Goal: Task Accomplishment & Management: Manage account settings

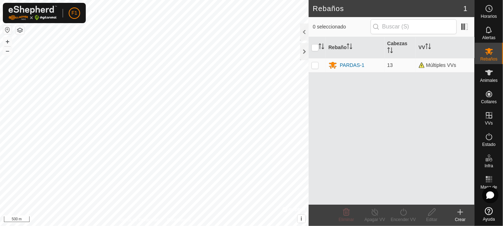
click at [22, 30] on button "button" at bounding box center [20, 30] width 9 height 9
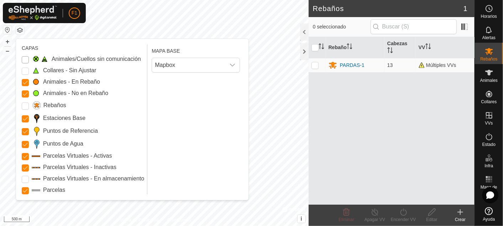
click at [24, 58] on Issue "Animales/Cuellos sin comunicación" at bounding box center [25, 59] width 7 height 7
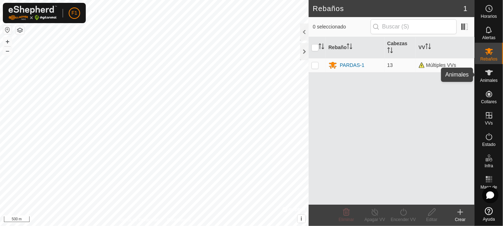
click at [493, 77] on es-animals-svg-icon at bounding box center [488, 72] width 13 height 11
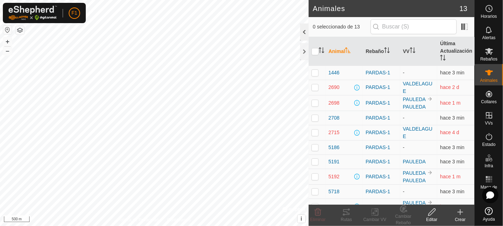
click at [304, 29] on div at bounding box center [304, 31] width 9 height 17
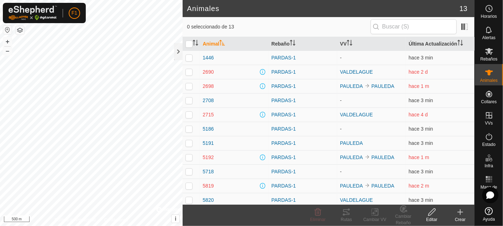
click at [189, 88] on p-checkbox at bounding box center [188, 86] width 7 height 6
click at [190, 87] on p-checkbox at bounding box center [188, 86] width 7 height 6
checkbox input "false"
click at [192, 72] on p-checkbox at bounding box center [188, 72] width 7 height 6
click at [191, 72] on p-checkbox at bounding box center [188, 72] width 7 height 6
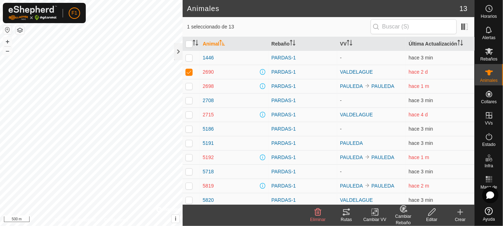
checkbox input "false"
click at [190, 56] on p-checkbox at bounding box center [188, 58] width 7 height 6
click at [186, 57] on p-checkbox at bounding box center [188, 58] width 7 height 6
checkbox input "false"
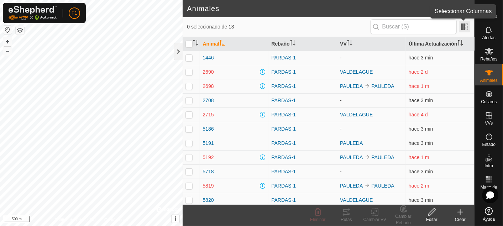
click at [461, 28] on span at bounding box center [464, 26] width 11 height 11
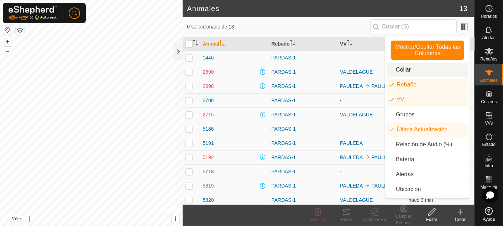
click at [420, 70] on li "Collar" at bounding box center [427, 70] width 82 height 14
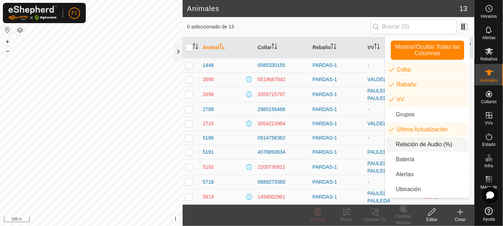
click at [420, 146] on li "Relación de Audio (%)" at bounding box center [427, 144] width 82 height 14
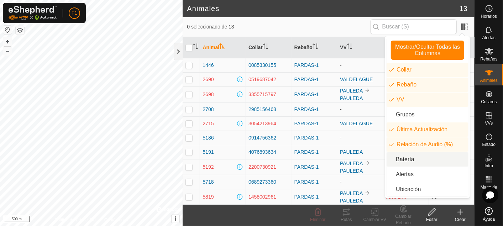
click at [414, 158] on li "Batería" at bounding box center [427, 159] width 82 height 14
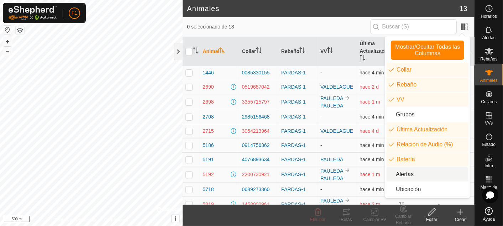
click at [414, 173] on li "Alertas" at bounding box center [427, 174] width 82 height 14
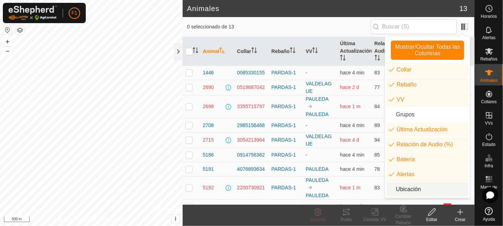
click at [416, 188] on li "Ubicación" at bounding box center [427, 189] width 82 height 14
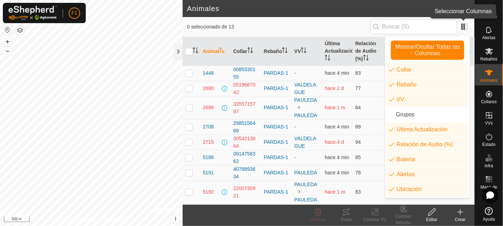
drag, startPoint x: 462, startPoint y: 26, endPoint x: 448, endPoint y: 36, distance: 17.6
click at [462, 26] on span at bounding box center [464, 26] width 11 height 11
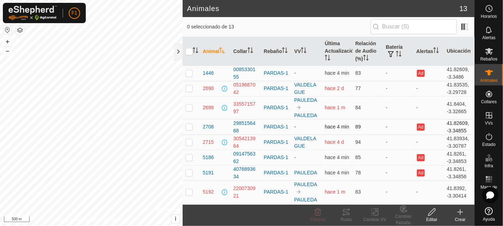
click at [188, 126] on p-checkbox at bounding box center [188, 127] width 7 height 6
click at [188, 128] on p-checkbox at bounding box center [188, 127] width 7 height 6
checkbox input "false"
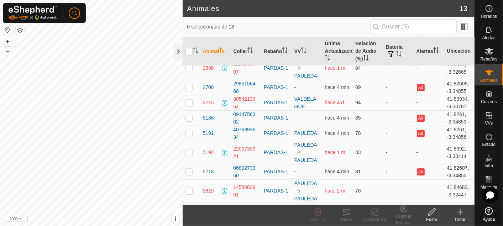
click at [190, 173] on p-checkbox at bounding box center [188, 172] width 7 height 6
checkbox input "false"
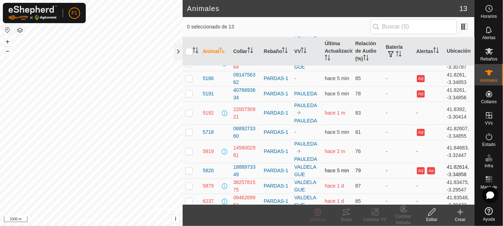
click at [191, 169] on p-checkbox at bounding box center [188, 171] width 7 height 6
checkbox input "false"
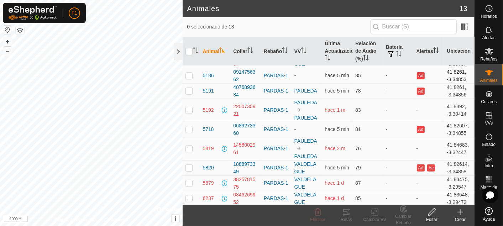
scroll to position [0, 0]
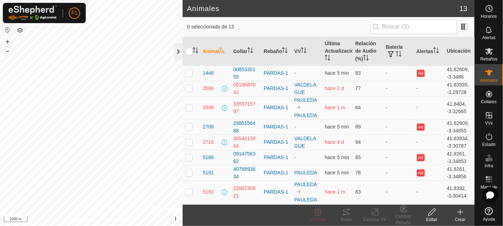
click at [177, 52] on div at bounding box center [178, 51] width 9 height 17
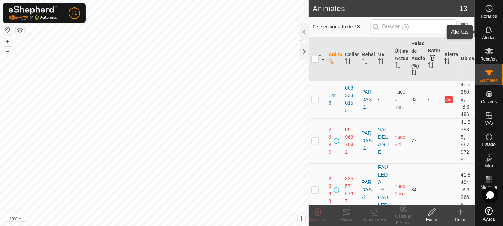
click at [493, 38] on span "Alertas" at bounding box center [488, 38] width 13 height 4
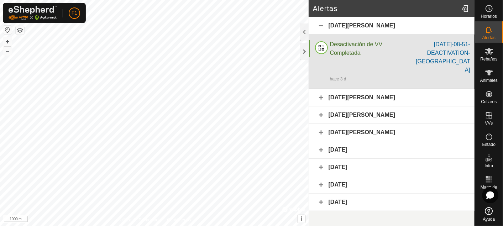
click at [460, 49] on div "[DATE]-08-51-DEACTIVATION-[GEOGRAPHIC_DATA]" at bounding box center [442, 57] width 56 height 34
click at [337, 47] on span "Desactivación de VV Completada" at bounding box center [356, 48] width 53 height 15
click at [341, 43] on span "Desactivación de VV Completada" at bounding box center [356, 48] width 53 height 15
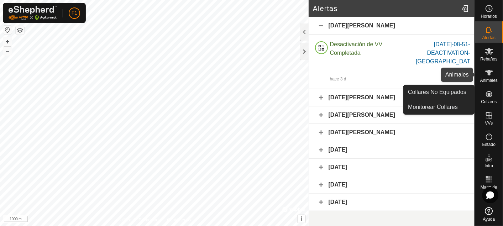
click at [486, 76] on icon at bounding box center [488, 72] width 9 height 9
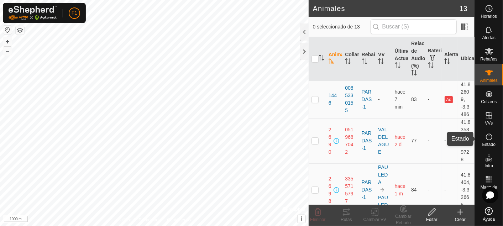
click at [486, 137] on icon at bounding box center [489, 136] width 6 height 7
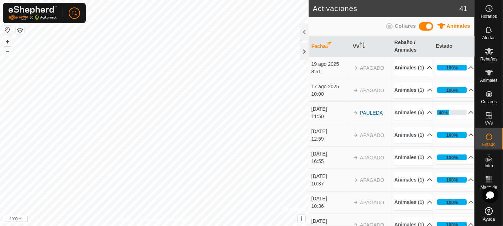
click at [397, 73] on p-accordion-header "Animales (1)" at bounding box center [413, 68] width 38 height 16
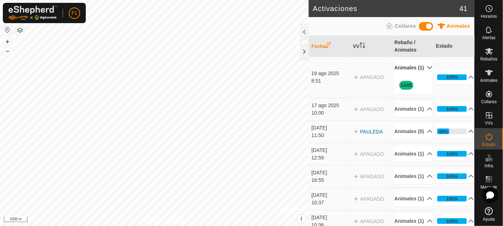
click at [421, 71] on p-accordion-header "Animales (1)" at bounding box center [413, 68] width 38 height 16
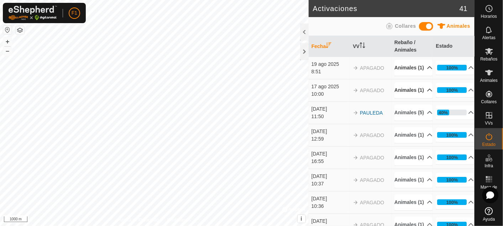
click at [418, 98] on p-accordion-header "Animales (1)" at bounding box center [413, 90] width 38 height 16
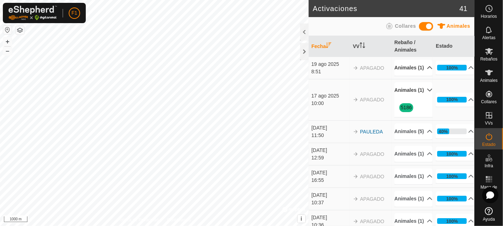
click at [418, 98] on p-accordion-header "Animales (1)" at bounding box center [413, 90] width 38 height 16
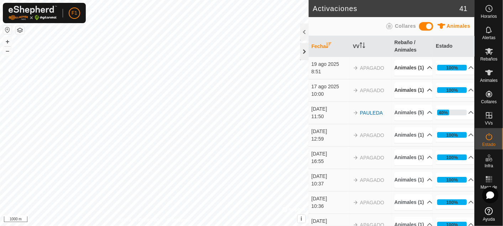
click at [302, 53] on div at bounding box center [304, 51] width 9 height 17
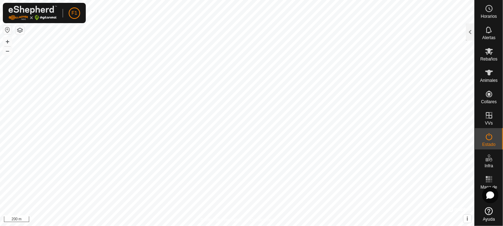
click at [3, 31] on button "button" at bounding box center [7, 30] width 9 height 9
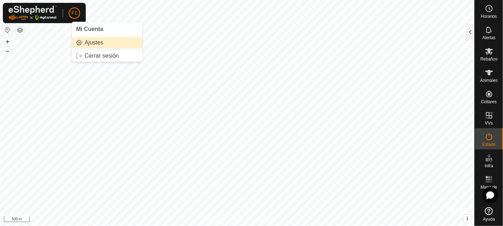
click at [87, 42] on link "Ajustes" at bounding box center [107, 42] width 70 height 11
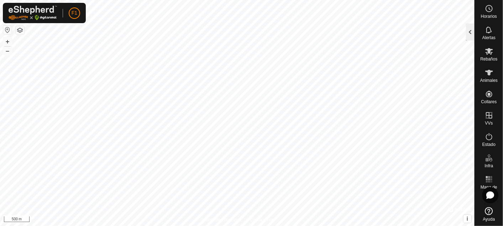
click at [468, 34] on div at bounding box center [470, 31] width 9 height 17
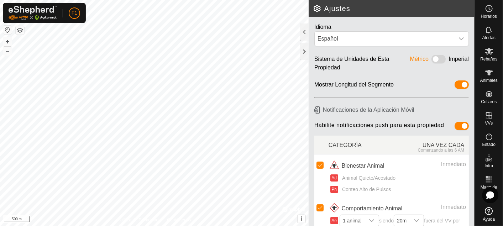
scroll to position [39, 0]
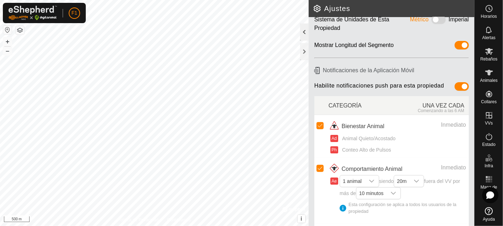
click at [304, 32] on div at bounding box center [304, 31] width 9 height 17
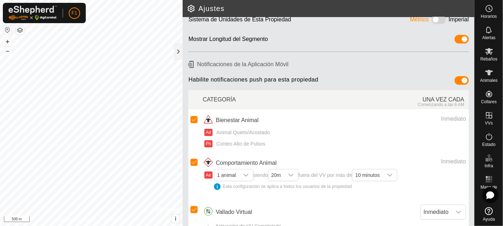
scroll to position [62, 0]
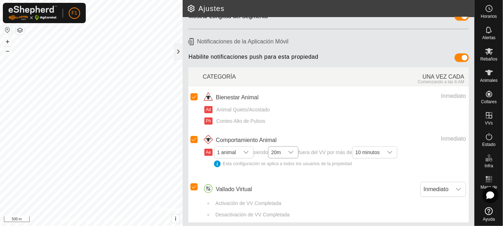
click at [292, 152] on icon "dropdown trigger" at bounding box center [291, 152] width 6 height 6
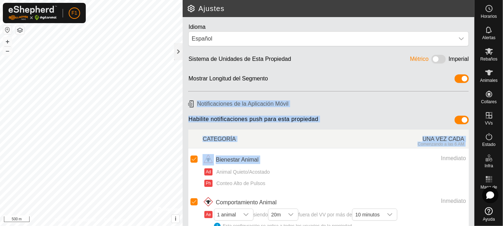
drag, startPoint x: 356, startPoint y: 161, endPoint x: 357, endPoint y: 72, distance: 89.6
click at [357, 72] on div "Idioma Español Sistema de Unidades de Esta Propiedad Métrico Imperial Mostrar L…" at bounding box center [328, 121] width 292 height 209
drag, startPoint x: 357, startPoint y: 72, endPoint x: 344, endPoint y: 150, distance: 79.0
click at [344, 150] on td "Bienestar Animal Inmediato Ad Animal Quieto/Acostado Ph Conteo Alto de Pulsos" at bounding box center [335, 169] width 266 height 43
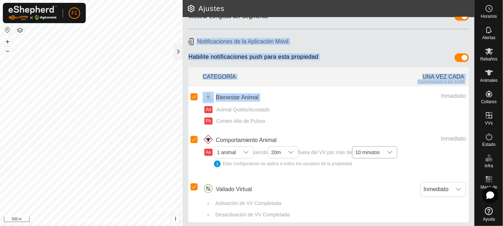
click at [392, 152] on icon "dropdown trigger" at bounding box center [390, 152] width 6 height 6
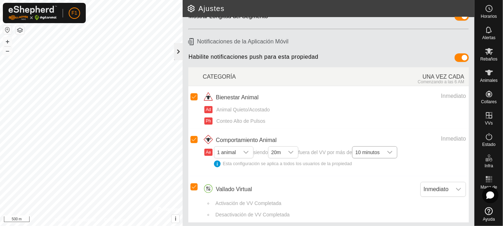
click at [176, 50] on div at bounding box center [178, 51] width 9 height 17
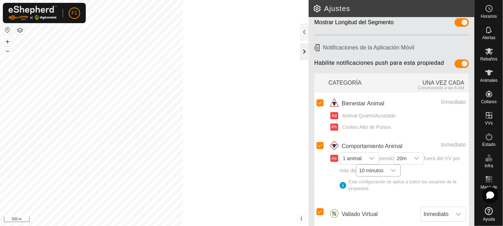
scroll to position [69, 0]
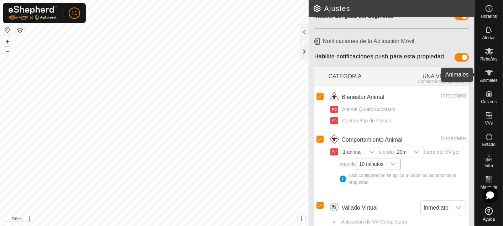
click at [487, 74] on icon at bounding box center [489, 73] width 8 height 6
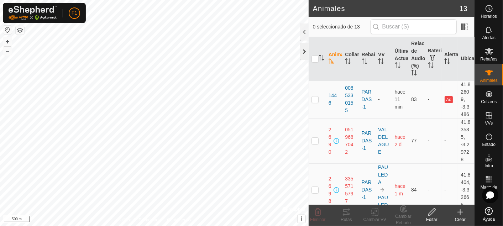
click at [304, 54] on div at bounding box center [304, 51] width 9 height 17
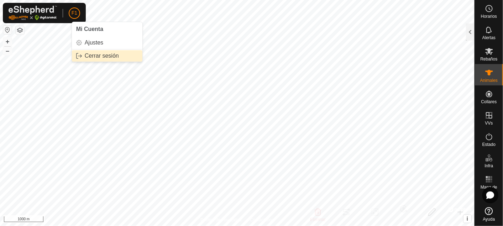
click at [91, 53] on link "Cerrar sesión" at bounding box center [107, 55] width 70 height 11
